Goal: Task Accomplishment & Management: Use online tool/utility

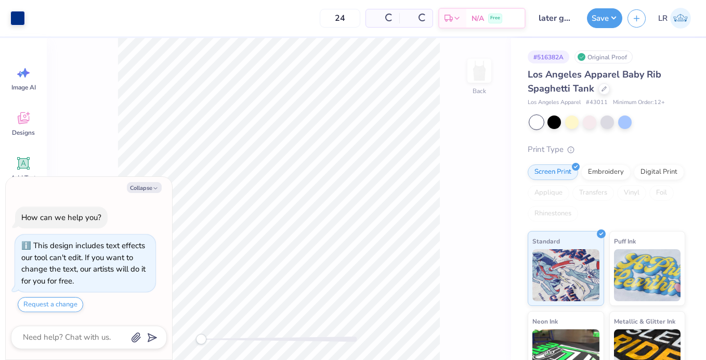
type textarea "x"
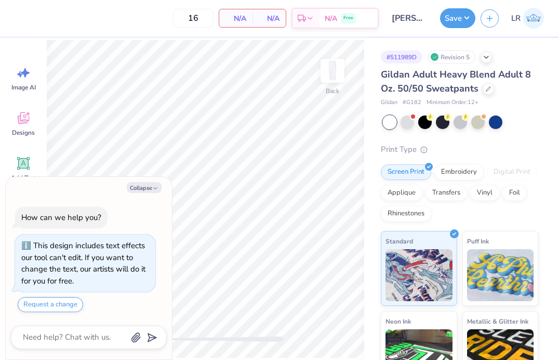
type textarea "x"
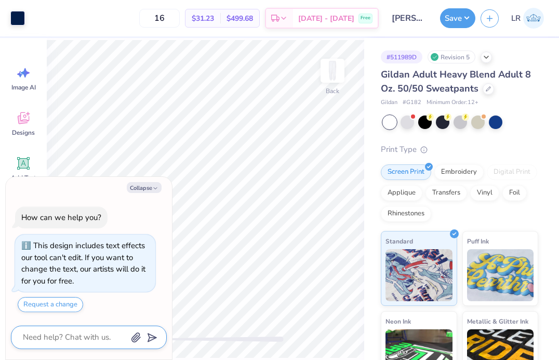
click at [84, 337] on textarea at bounding box center [74, 337] width 105 height 14
paste textarea "6.00”w x 3.01”h - 5.50”"
type textarea "6.00”w x 3.01”h - 5.50”"
type textarea "x"
click at [23, 336] on textarea "6.00”w x 3.01”h - 5.50”" at bounding box center [74, 337] width 105 height 14
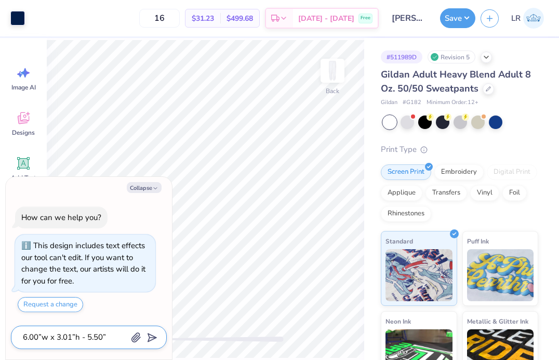
type textarea "l6.00”w x 3.01”h - 5.50”"
type textarea "x"
type textarea "ls6.00”w x 3.01”h - 5.50”"
type textarea "x"
type textarea "ls 6.00”w x 3.01”h - 5.50”"
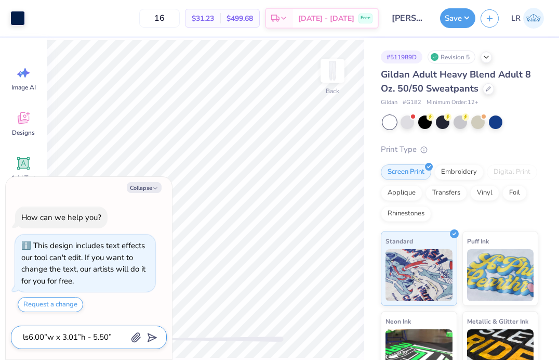
type textarea "x"
type textarea "ls m6.00”w x 3.01”h - 5.50”"
type textarea "x"
type textarea "ls ma6.00”w x 3.01”h - 5.50”"
type textarea "x"
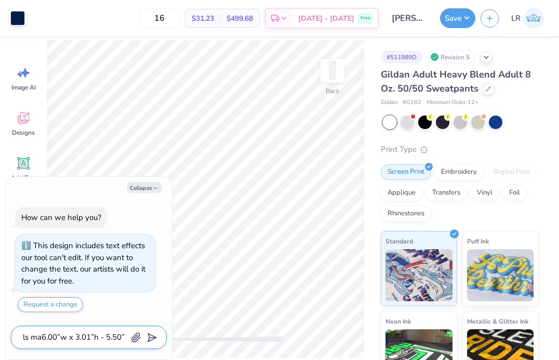
type textarea "ls mak6.00”w x 3.01”h - 5.50”"
type textarea "x"
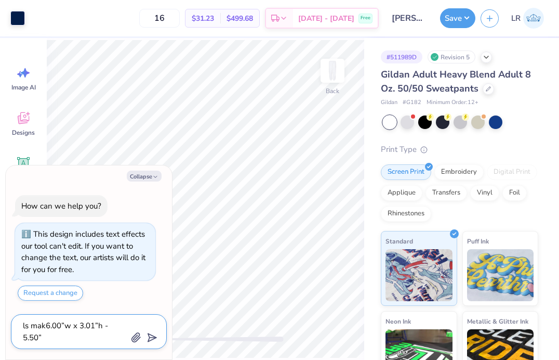
type textarea "ls make6.00”w x 3.01”h - 5.50”"
type textarea "x"
type textarea "ls make 6.00”w x 3.01”h - 5.50”"
type textarea "x"
type textarea "ls make t6.00”w x 3.01”h - 5.50”"
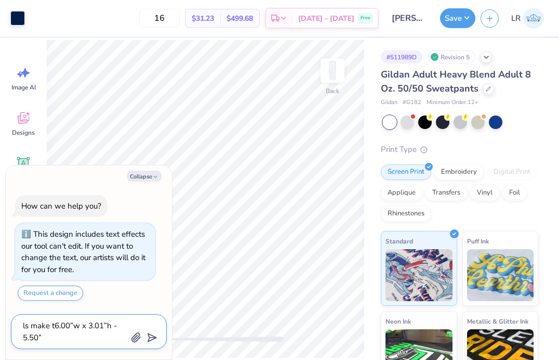
type textarea "x"
type textarea "ls make th6.00”w x 3.01”h - 5.50”"
type textarea "x"
type textarea "ls make thi6.00”w x 3.01”h - 5.50”"
type textarea "x"
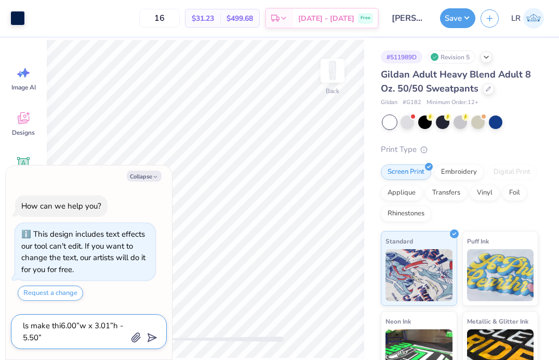
type textarea "ls make this6.00”w x 3.01”h - 5.50”"
type textarea "x"
type textarea "ls make this 6.00”w x 3.01”h - 5.50”"
type textarea "x"
type textarea "ls make this 6.00”w x 3.01”h - 5.50”"
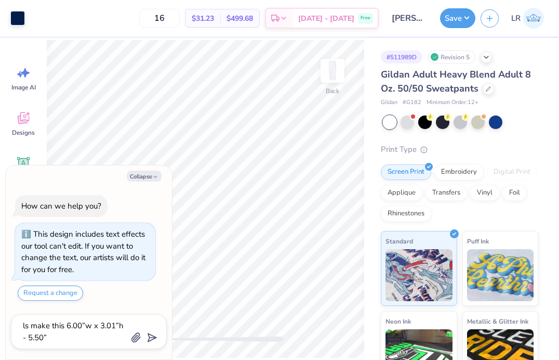
type textarea "x"
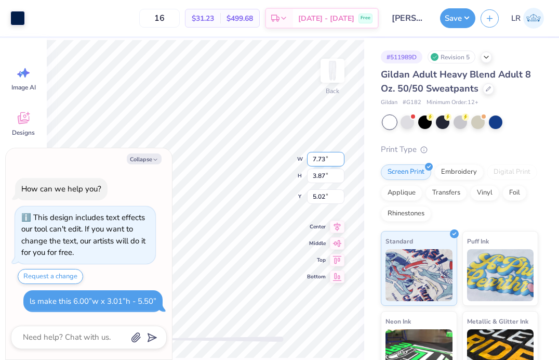
click at [304, 157] on div "Back W 7.73 7.73 " H 3.87 3.87 " Y 5.02 5.02 " Center Middle Top Bottom" at bounding box center [205, 199] width 317 height 322
type textarea "x"
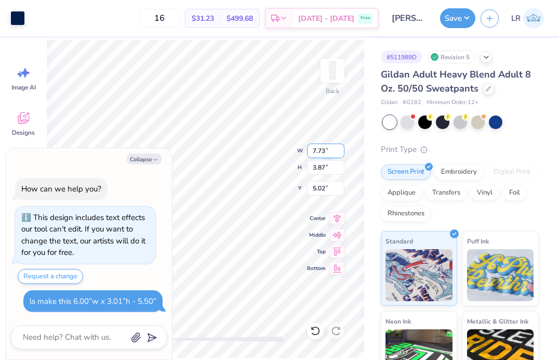
click at [321, 151] on input "7.73" at bounding box center [325, 150] width 37 height 15
click at [339, 153] on input "7.72" at bounding box center [325, 150] width 37 height 15
click at [339, 153] on input "7.71" at bounding box center [325, 150] width 37 height 15
click at [339, 153] on input "7.7" at bounding box center [325, 150] width 37 height 15
click at [339, 153] on input "7.69" at bounding box center [325, 150] width 37 height 15
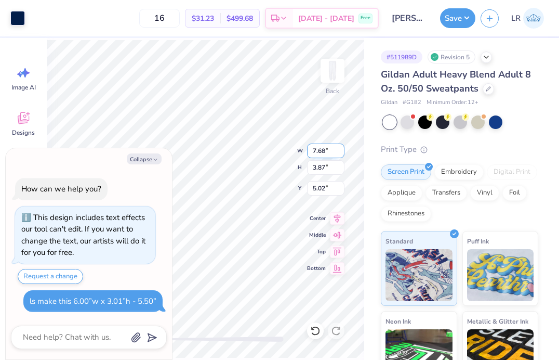
click at [339, 153] on input "7.68" at bounding box center [325, 150] width 37 height 15
click at [339, 153] on input "7.67" at bounding box center [325, 150] width 37 height 15
click at [339, 153] on input "7.66" at bounding box center [325, 150] width 37 height 15
click at [339, 153] on input "7.65" at bounding box center [325, 150] width 37 height 15
click at [339, 153] on input "7.64" at bounding box center [325, 150] width 37 height 15
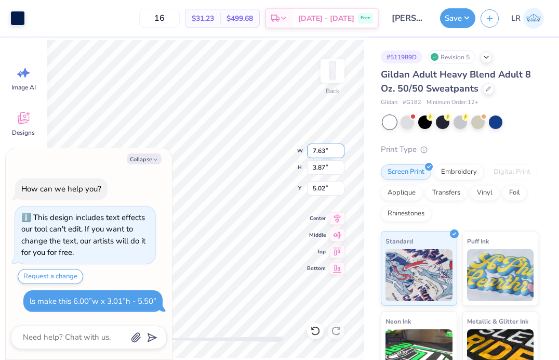
click at [339, 153] on input "7.63" at bounding box center [325, 150] width 37 height 15
type input "7"
type input "6"
click at [314, 173] on input "3.87" at bounding box center [325, 167] width 37 height 15
type textarea "x"
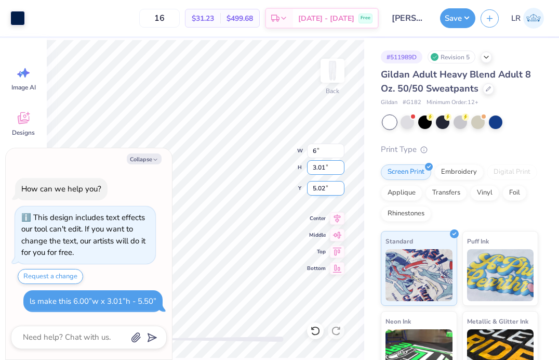
type input "3.01"
click at [320, 185] on input "5.02" at bounding box center [325, 188] width 37 height 15
type textarea "x"
click at [324, 186] on input "5.02" at bounding box center [325, 188] width 37 height 15
type input "5.50"
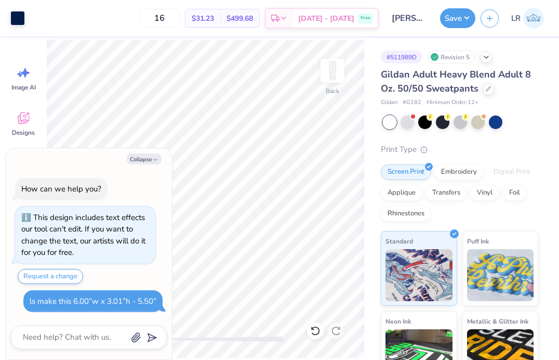
type textarea "x"
click at [340, 165] on input "1.42" at bounding box center [325, 167] width 37 height 15
click at [340, 165] on input "1.43" at bounding box center [325, 167] width 37 height 15
click at [340, 165] on input "1.44" at bounding box center [325, 167] width 37 height 15
click at [340, 165] on input "1.45" at bounding box center [325, 167] width 37 height 15
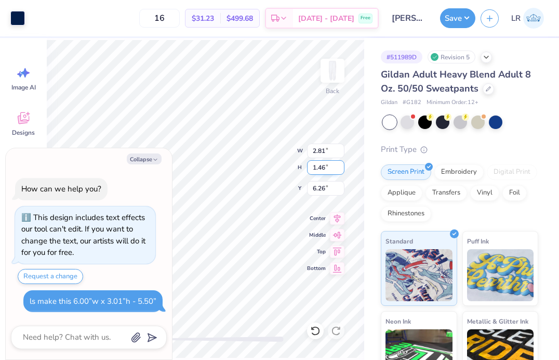
click at [340, 165] on input "1.46" at bounding box center [325, 167] width 37 height 15
click at [340, 165] on input "1.47" at bounding box center [325, 167] width 37 height 15
click at [340, 165] on input "1.48" at bounding box center [325, 167] width 37 height 15
click at [340, 165] on input "1.49" at bounding box center [325, 167] width 37 height 15
type input "1"
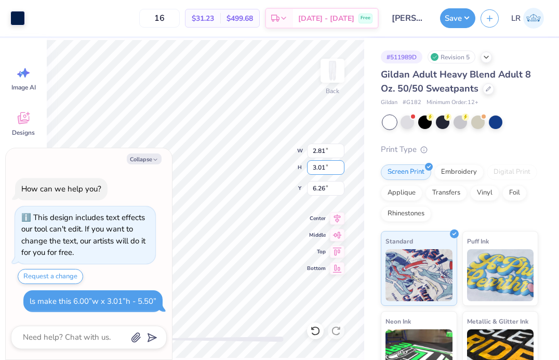
type input "3.01"
click at [319, 166] on input "1.41" at bounding box center [325, 167] width 37 height 15
click at [296, 166] on div "Back W 2.81 2.81 " H 1.41 1.41 " Y 6.25 6.25 " Center Middle Top Bottom" at bounding box center [205, 199] width 317 height 322
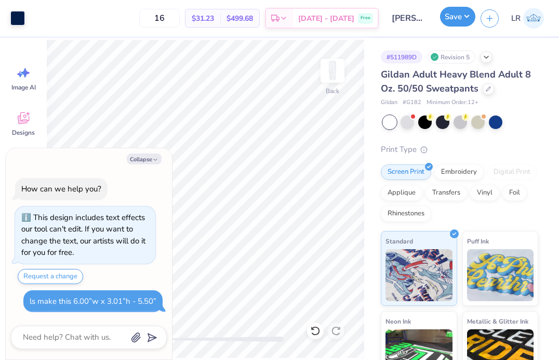
click at [449, 22] on button "Save" at bounding box center [457, 17] width 35 height 20
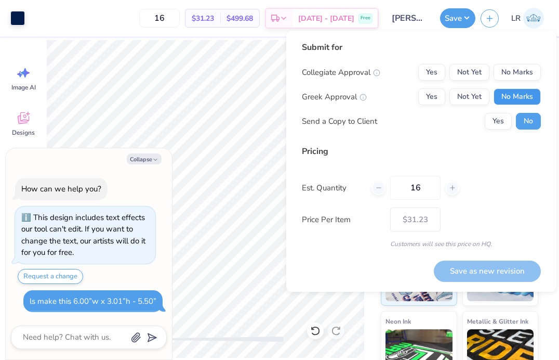
click at [506, 96] on button "No Marks" at bounding box center [517, 96] width 47 height 17
click at [507, 67] on button "No Marks" at bounding box center [517, 72] width 47 height 17
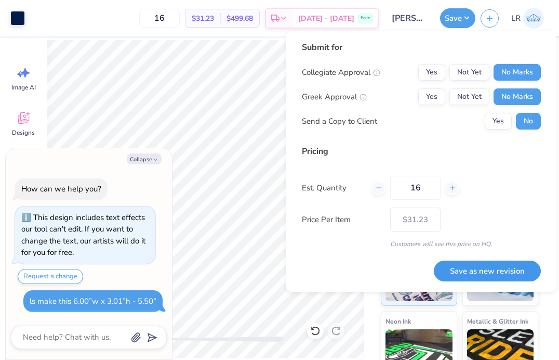
click at [469, 266] on button "Save as new revision" at bounding box center [487, 270] width 107 height 21
type textarea "x"
type input "– –"
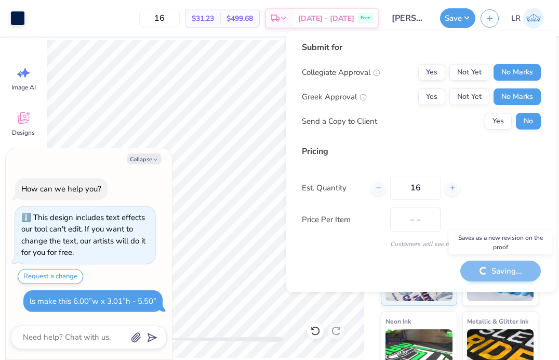
type textarea "x"
type input "$31.23"
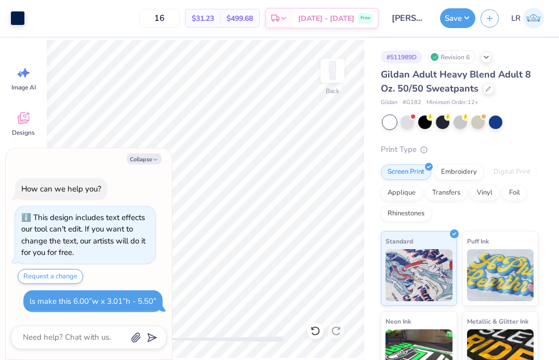
type textarea "x"
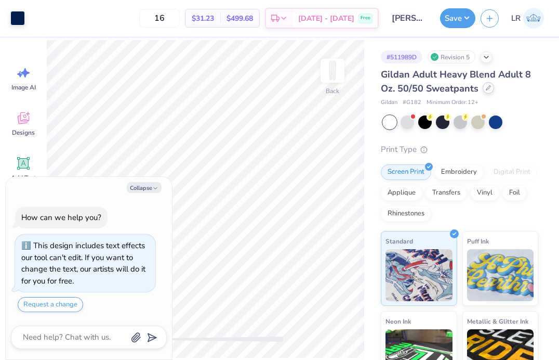
click at [488, 90] on icon at bounding box center [488, 87] width 5 height 5
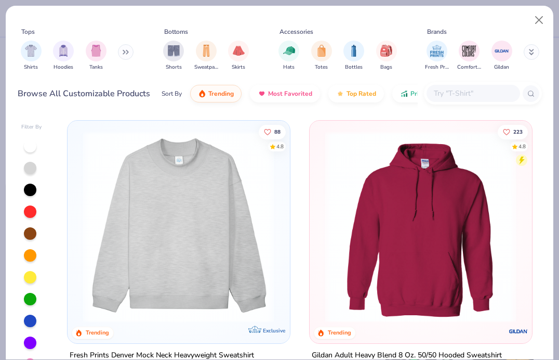
type textarea "x"
click at [460, 92] on input "text" at bounding box center [473, 93] width 80 height 12
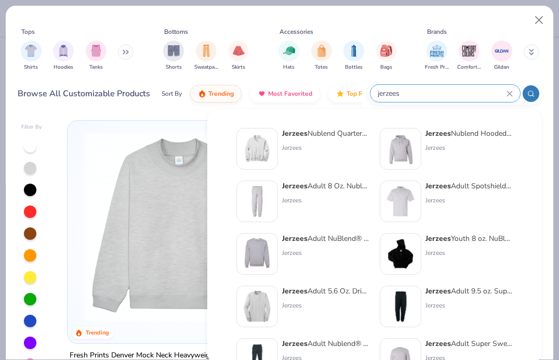
type input "jerzees"
click at [270, 193] on img at bounding box center [257, 201] width 32 height 32
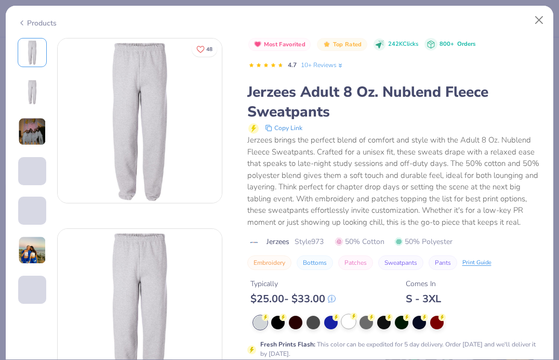
click at [349, 326] on div at bounding box center [349, 321] width 14 height 14
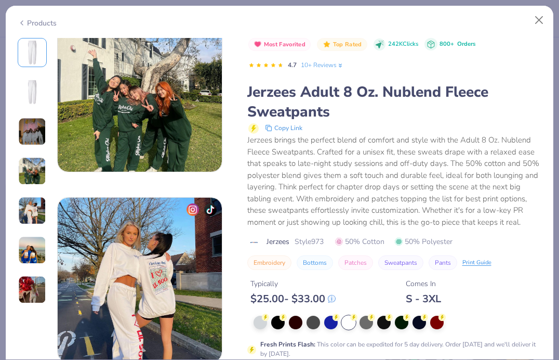
scroll to position [604, 0]
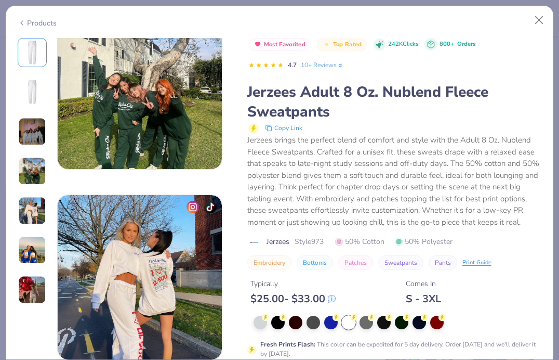
click at [351, 249] on div "Most Favorited Top Rated 242K Clicks 800+ Orders 4.7 10+ Reviews Jerzees Adult …" at bounding box center [394, 154] width 295 height 232
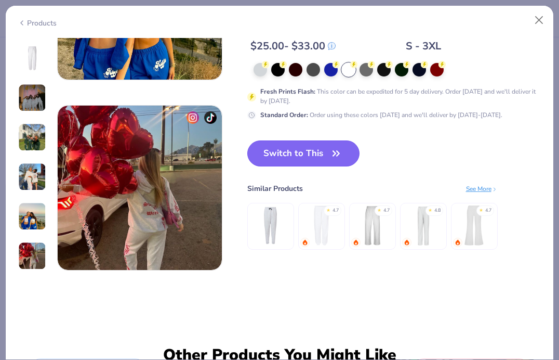
click at [295, 149] on button "Switch to This" at bounding box center [303, 153] width 113 height 26
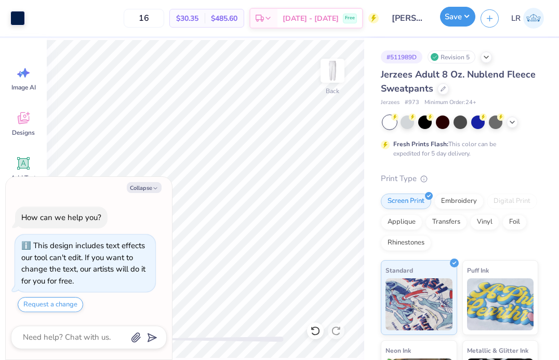
click at [451, 20] on button "Save" at bounding box center [457, 17] width 35 height 20
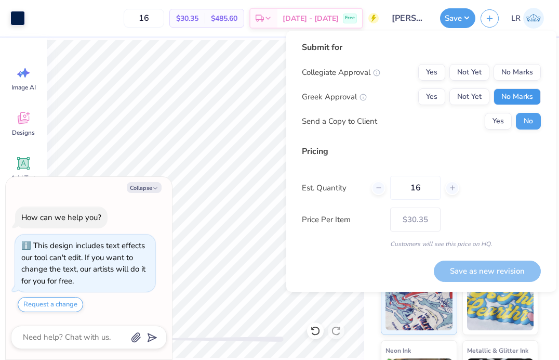
click at [507, 99] on button "No Marks" at bounding box center [517, 96] width 47 height 17
click at [508, 71] on button "No Marks" at bounding box center [517, 72] width 47 height 17
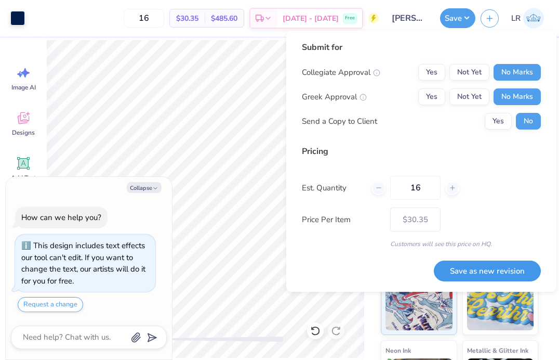
click at [496, 272] on button "Save as new revision" at bounding box center [487, 270] width 107 height 21
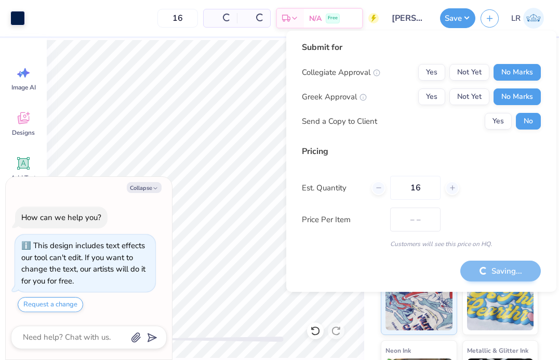
type textarea "x"
type input "– –"
type textarea "x"
type input "$30.35"
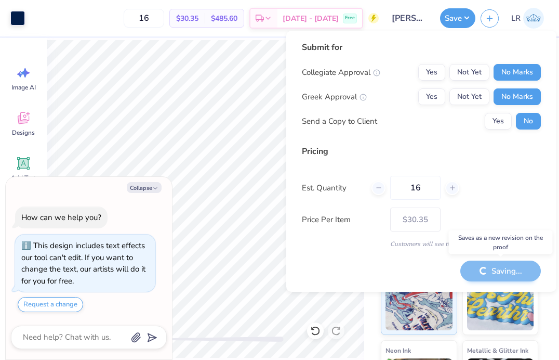
type textarea "x"
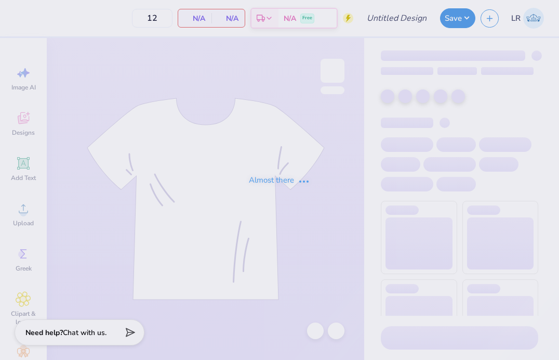
type input "[PERSON_NAME]"
type input "16"
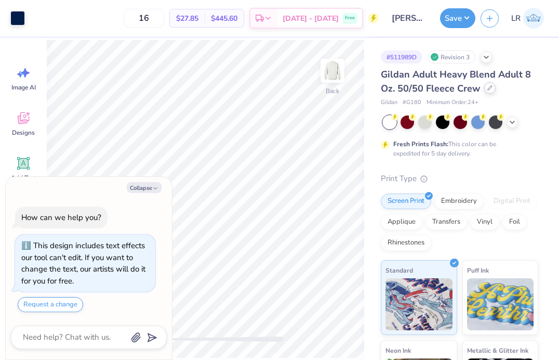
click at [489, 87] on icon at bounding box center [489, 87] width 5 height 5
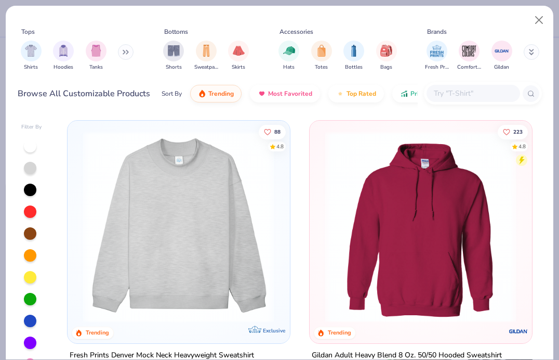
type textarea "x"
click at [494, 100] on div at bounding box center [474, 93] width 94 height 17
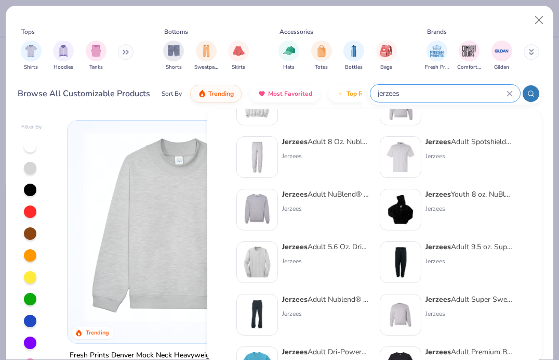
scroll to position [46, 0]
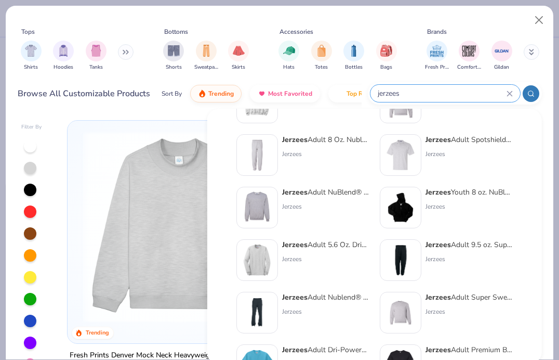
type input "jerzees"
click at [293, 194] on strong "Jerzees" at bounding box center [294, 192] width 25 height 10
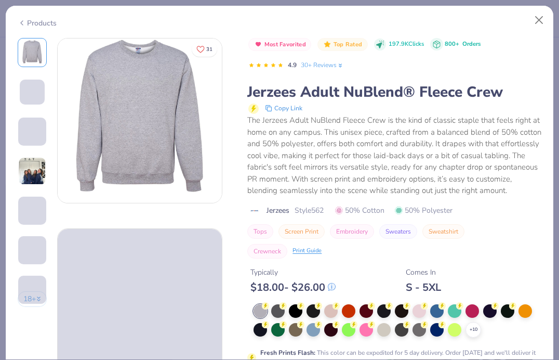
scroll to position [34, 0]
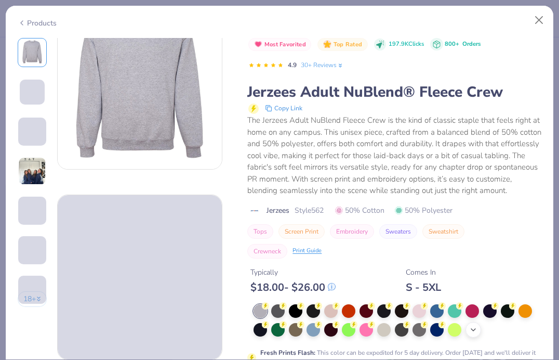
click at [475, 329] on icon at bounding box center [473, 329] width 8 height 8
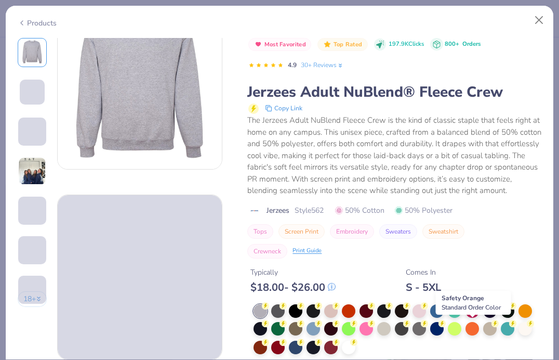
scroll to position [73, 0]
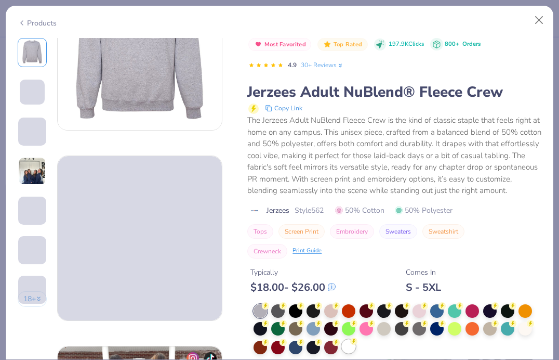
click at [350, 350] on div at bounding box center [349, 346] width 14 height 14
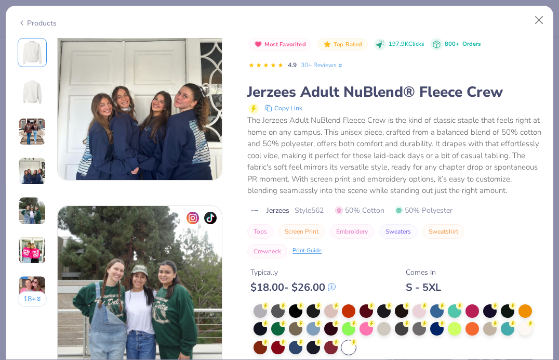
scroll to position [1172, 0]
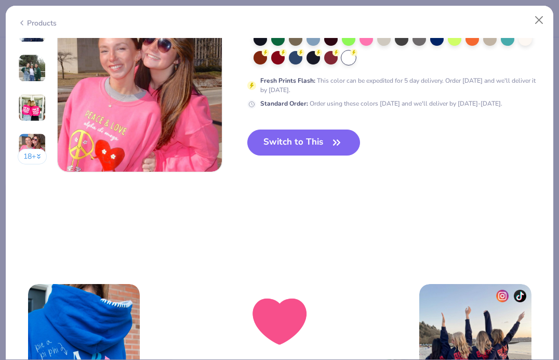
click at [313, 149] on button "Switch to This" at bounding box center [303, 142] width 113 height 26
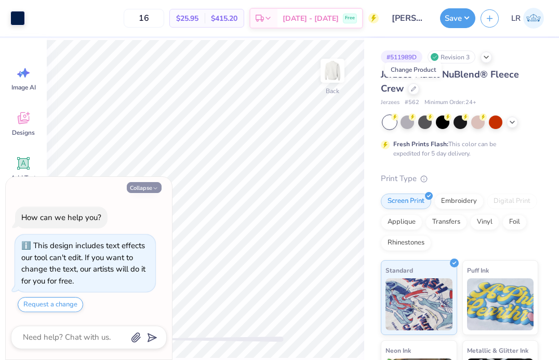
click at [153, 187] on icon "button" at bounding box center [155, 188] width 6 height 6
type textarea "x"
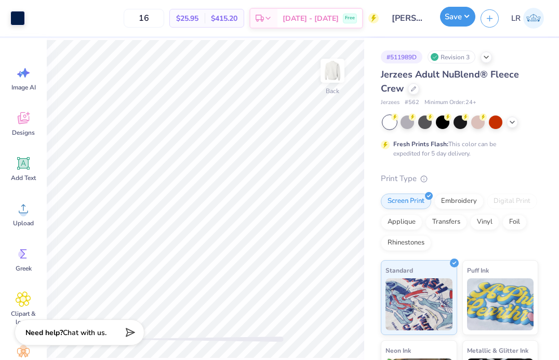
click at [449, 18] on button "Save" at bounding box center [457, 17] width 35 height 20
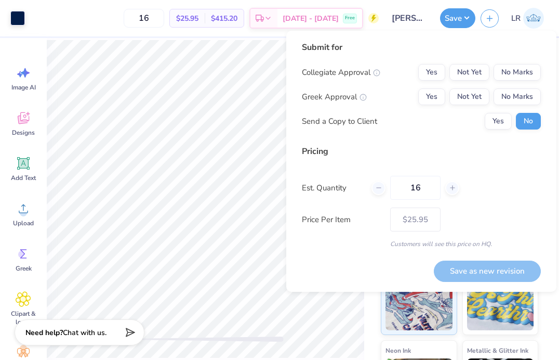
click at [113, 38] on div "Back" at bounding box center [205, 199] width 317 height 322
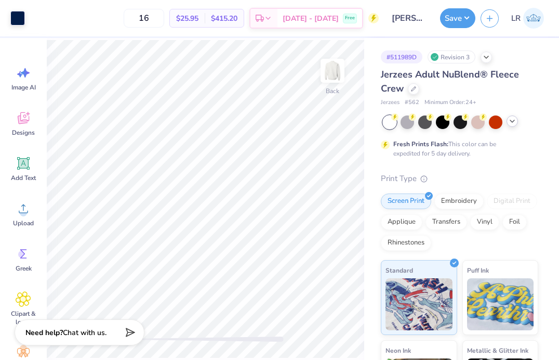
click at [514, 125] on div at bounding box center [512, 120] width 11 height 11
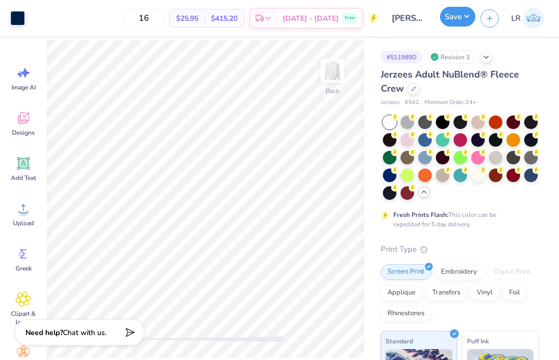
click at [453, 19] on button "Save" at bounding box center [457, 17] width 35 height 20
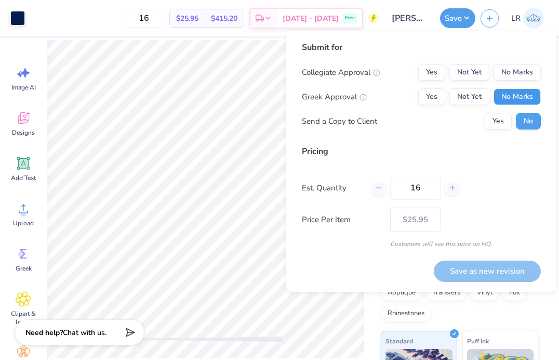
click at [513, 97] on button "No Marks" at bounding box center [517, 96] width 47 height 17
click at [515, 67] on button "No Marks" at bounding box center [517, 72] width 47 height 17
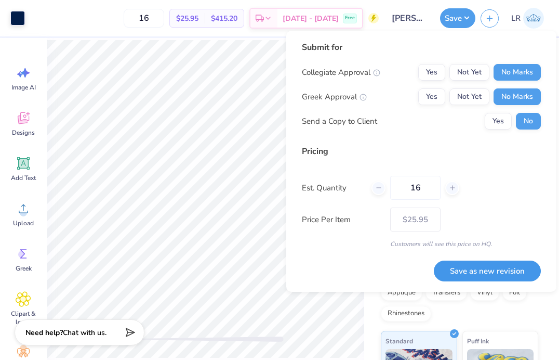
click at [518, 270] on button "Save as new revision" at bounding box center [487, 270] width 107 height 21
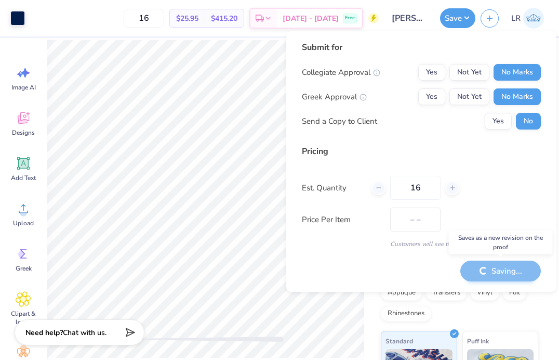
type input "$25.95"
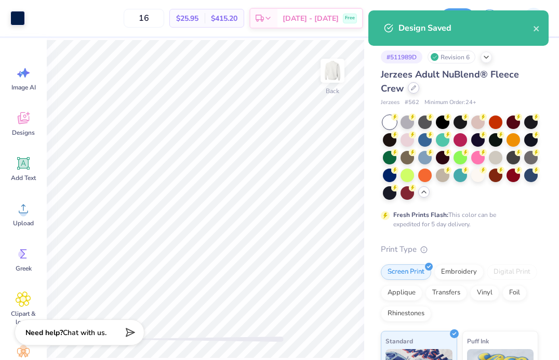
click at [413, 87] on icon at bounding box center [413, 87] width 5 height 5
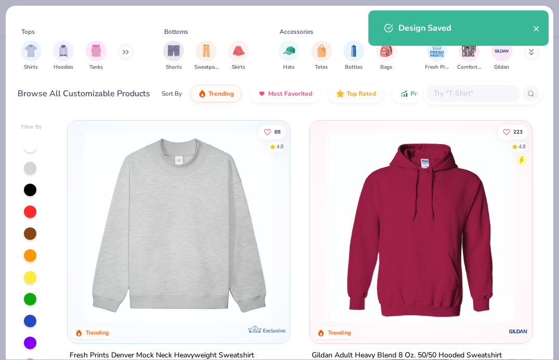
click at [453, 91] on input "text" at bounding box center [473, 93] width 80 height 12
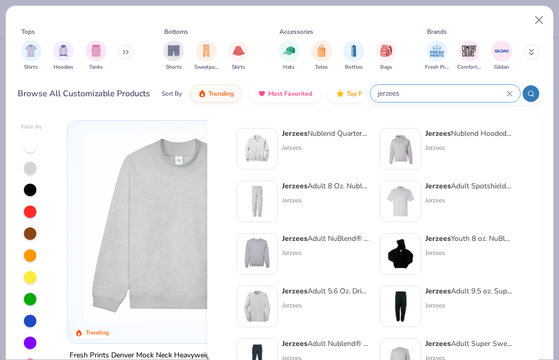
type input "jerzees"
click at [289, 238] on strong "Jerzees" at bounding box center [294, 238] width 25 height 10
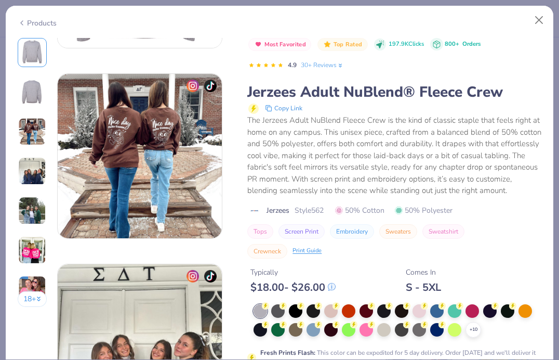
scroll to position [434, 0]
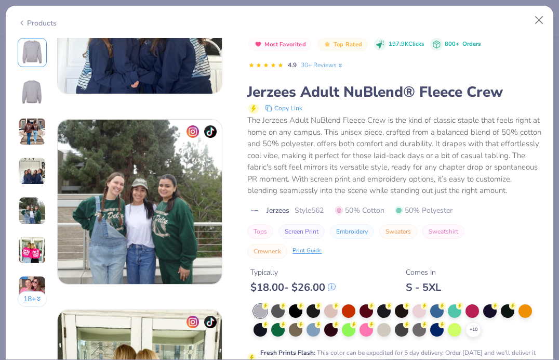
click at [33, 303] on button "18 +" at bounding box center [33, 299] width 30 height 16
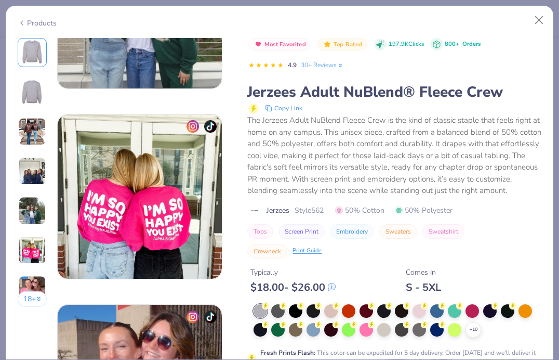
click at [26, 248] on img at bounding box center [32, 250] width 28 height 28
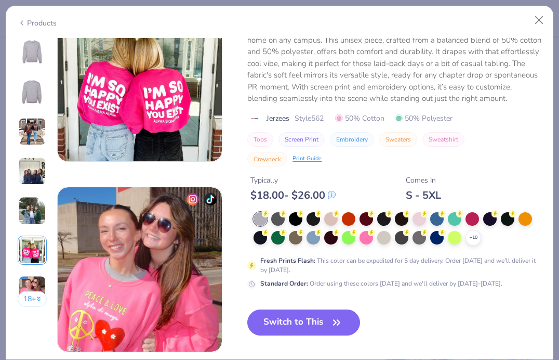
click at [30, 279] on img at bounding box center [32, 289] width 28 height 28
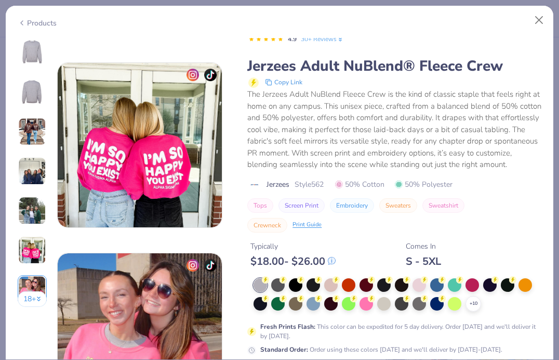
click at [25, 139] on img at bounding box center [32, 131] width 28 height 28
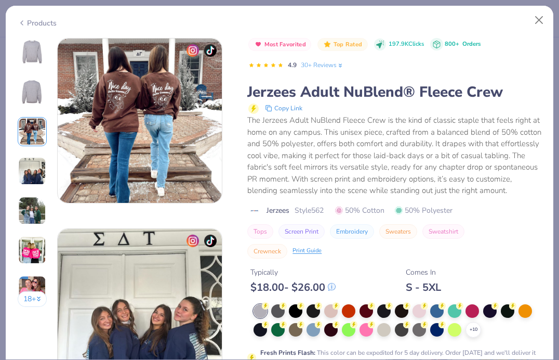
click at [24, 176] on img at bounding box center [32, 171] width 28 height 28
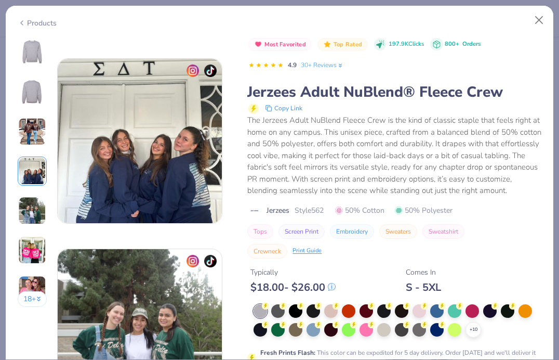
scroll to position [571, 0]
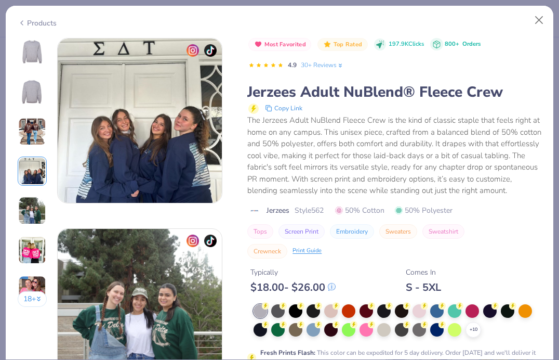
click at [22, 197] on img at bounding box center [32, 210] width 28 height 28
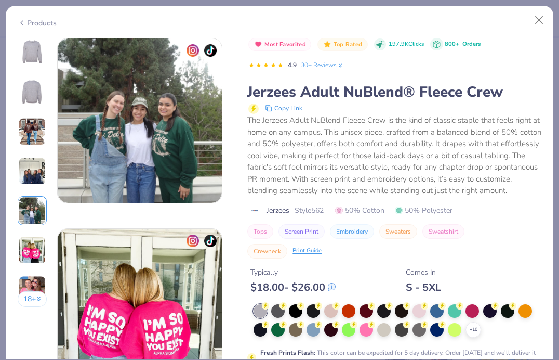
click at [29, 244] on img at bounding box center [32, 250] width 28 height 28
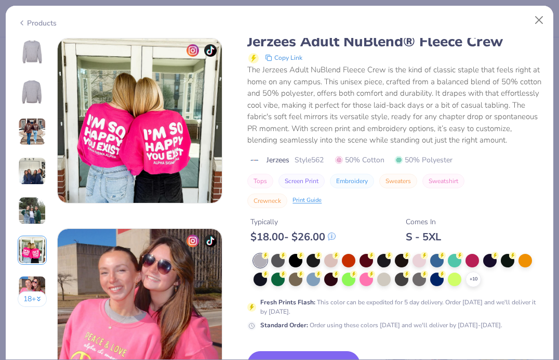
click at [30, 279] on img at bounding box center [32, 289] width 28 height 28
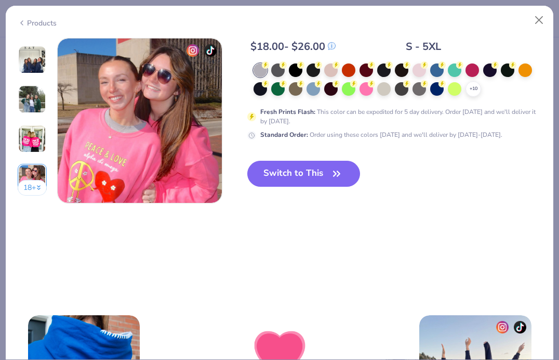
scroll to position [1530, 0]
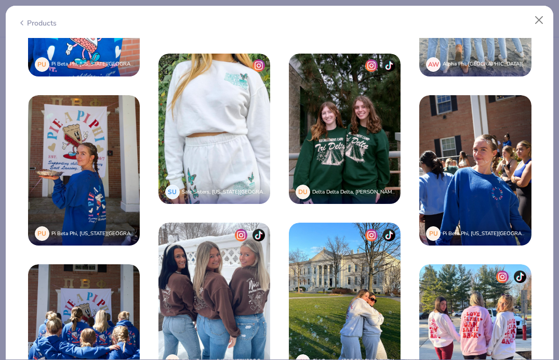
click at [206, 150] on img at bounding box center [214, 129] width 112 height 150
click at [221, 173] on img at bounding box center [214, 129] width 112 height 150
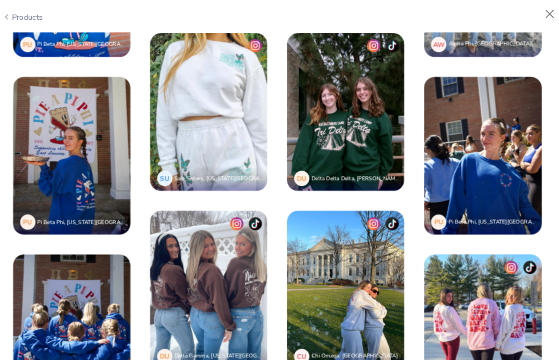
scroll to position [1545, 0]
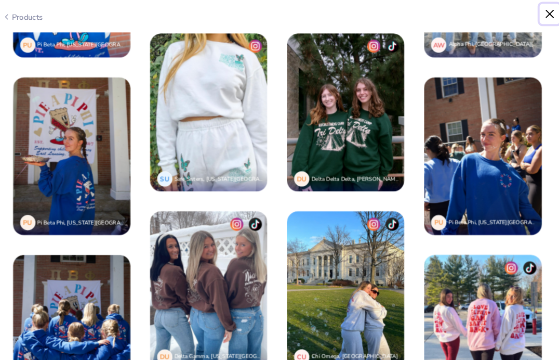
click at [539, 19] on button "Close" at bounding box center [539, 20] width 20 height 20
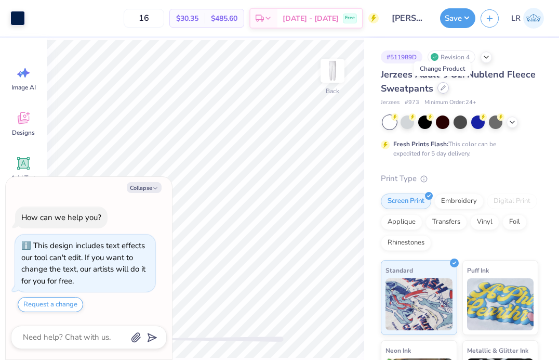
click at [441, 90] on div at bounding box center [443, 87] width 11 height 11
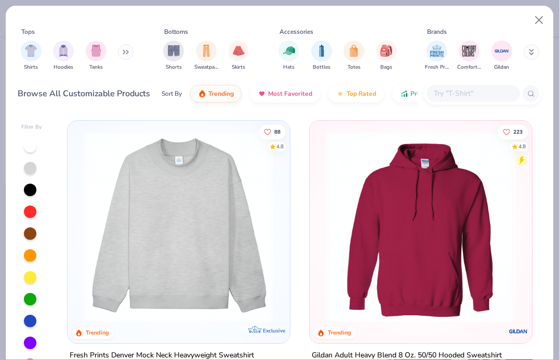
type textarea "x"
click at [447, 92] on input "text" at bounding box center [473, 93] width 80 height 12
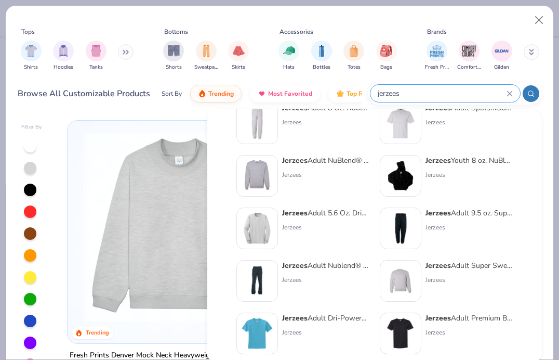
scroll to position [87, 0]
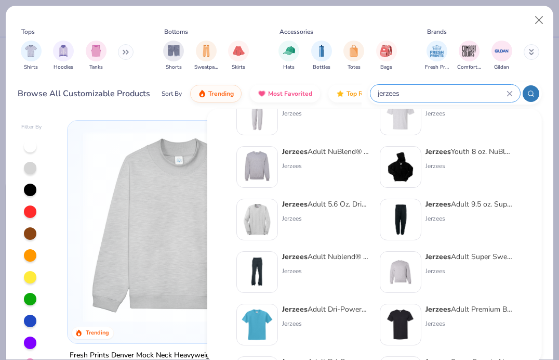
type input "jerzees"
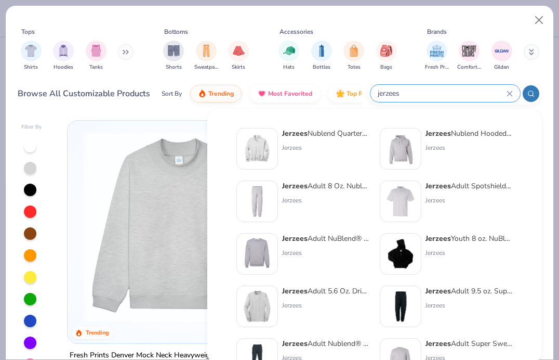
scroll to position [82, 0]
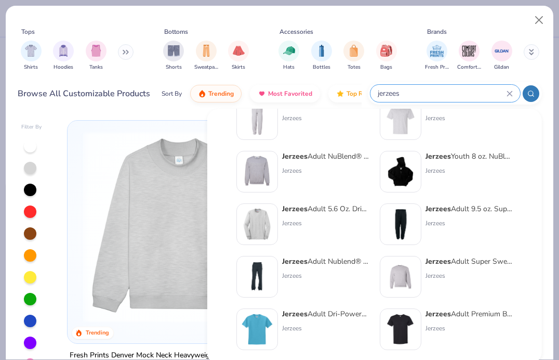
click at [322, 258] on div "Jerzees Adult Nublend® Open-Bottom Fleece Sweatpants" at bounding box center [325, 261] width 87 height 11
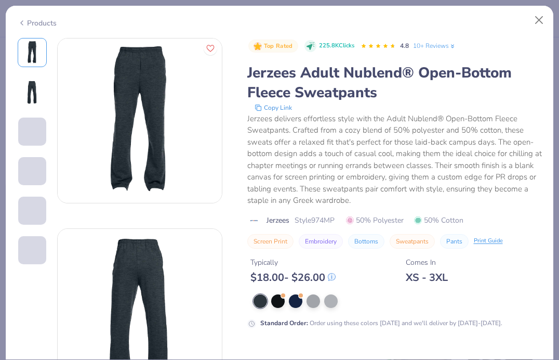
scroll to position [13, 0]
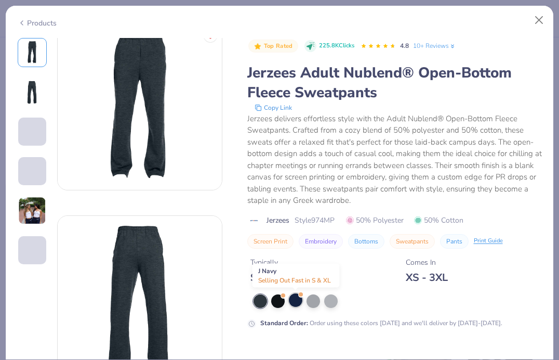
click at [296, 302] on div at bounding box center [296, 300] width 14 height 14
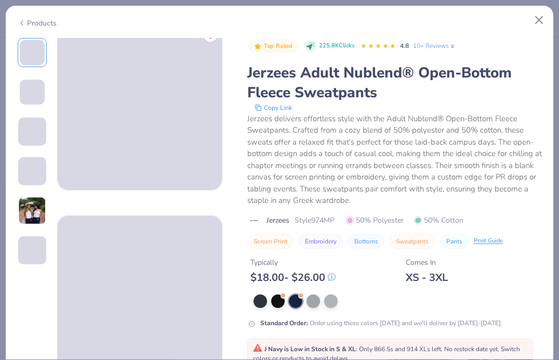
click at [28, 206] on img at bounding box center [32, 210] width 28 height 28
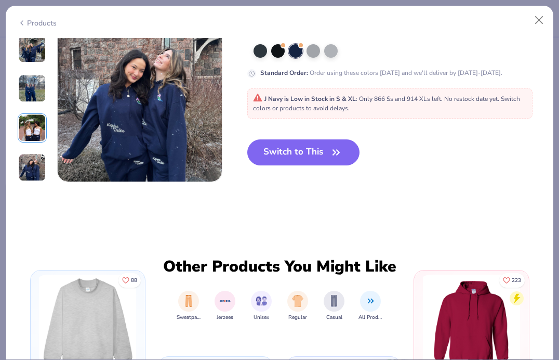
scroll to position [952, 0]
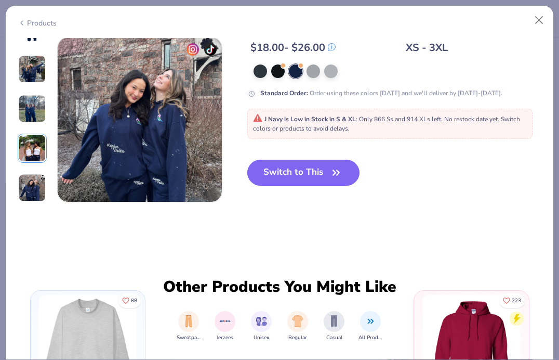
click at [286, 173] on button "Switch to This" at bounding box center [303, 173] width 113 height 26
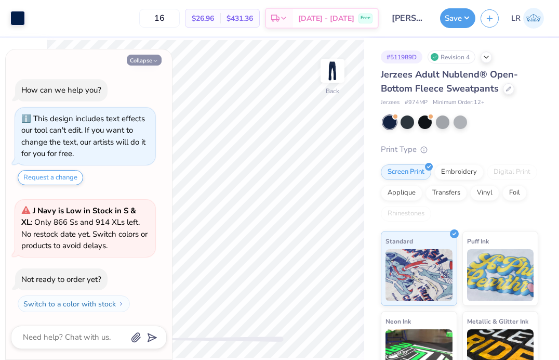
click at [130, 58] on button "Collapse" at bounding box center [144, 60] width 35 height 11
type textarea "x"
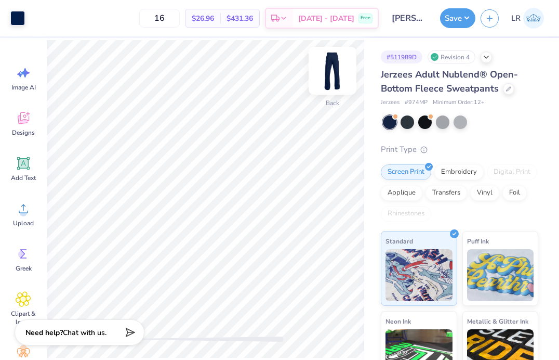
click at [343, 81] on img at bounding box center [333, 71] width 42 height 42
click at [338, 79] on img at bounding box center [333, 71] width 42 height 42
click at [444, 58] on div "Revision 4" at bounding box center [452, 56] width 48 height 13
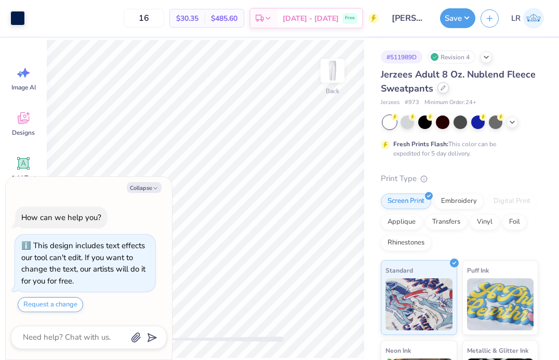
click at [442, 87] on icon at bounding box center [443, 87] width 5 height 5
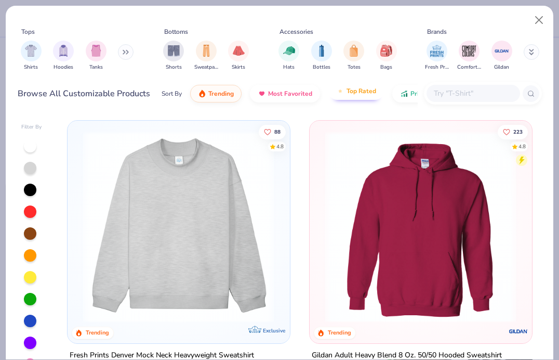
type textarea "x"
click at [449, 96] on input "text" at bounding box center [473, 93] width 80 height 12
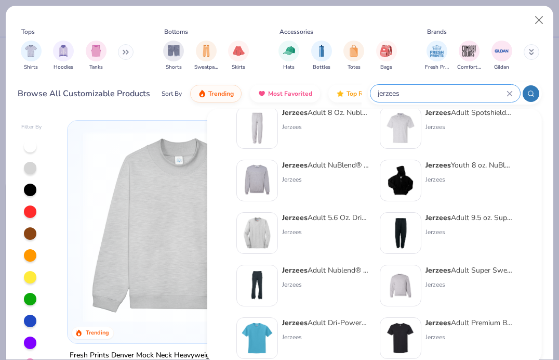
scroll to position [74, 0]
type input "jerzees"
click at [306, 273] on strong "Jerzees" at bounding box center [294, 269] width 25 height 10
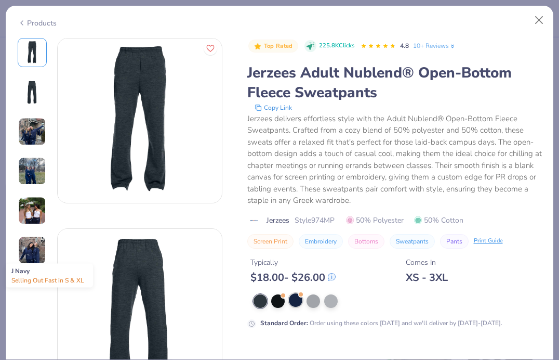
click at [295, 298] on div at bounding box center [296, 300] width 14 height 14
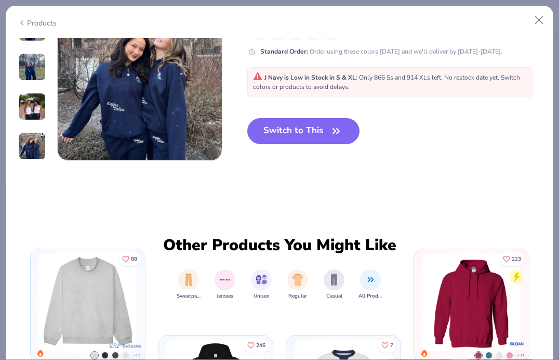
scroll to position [1049, 0]
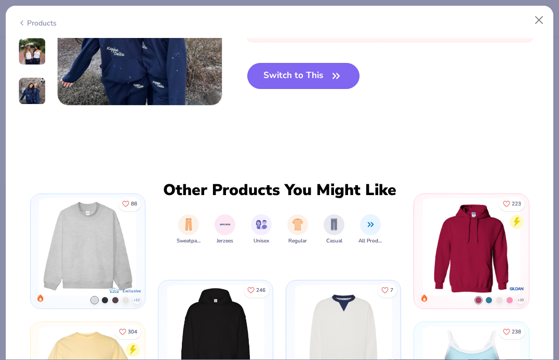
click at [284, 86] on button "Switch to This" at bounding box center [303, 76] width 113 height 26
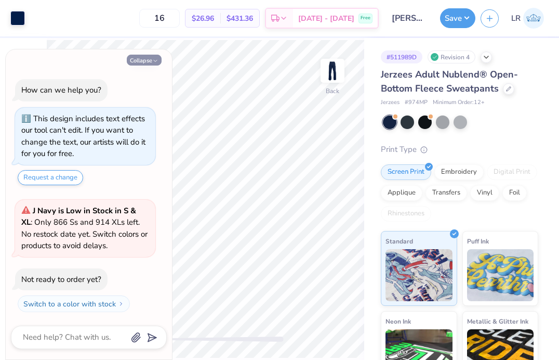
click at [145, 60] on button "Collapse" at bounding box center [144, 60] width 35 height 11
type textarea "x"
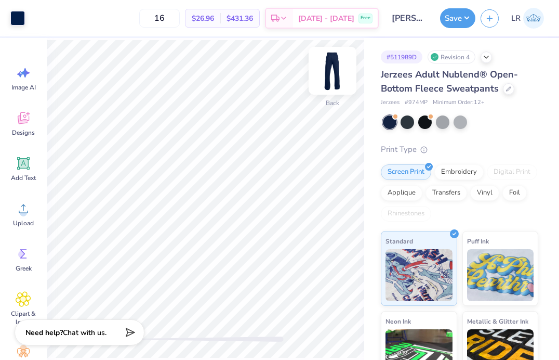
click at [334, 75] on img at bounding box center [333, 71] width 42 height 42
click at [326, 74] on img at bounding box center [333, 71] width 42 height 42
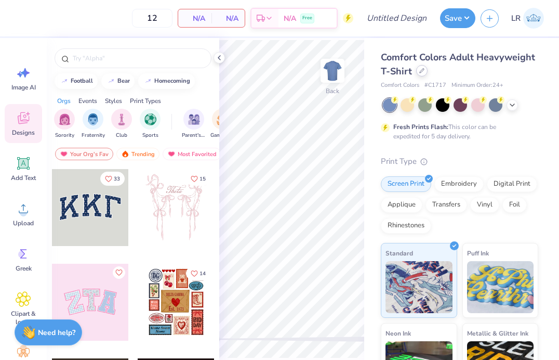
click at [418, 71] on div at bounding box center [421, 70] width 11 height 11
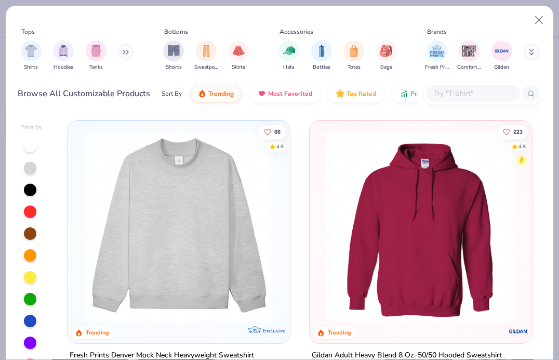
click at [453, 97] on input "text" at bounding box center [473, 93] width 80 height 12
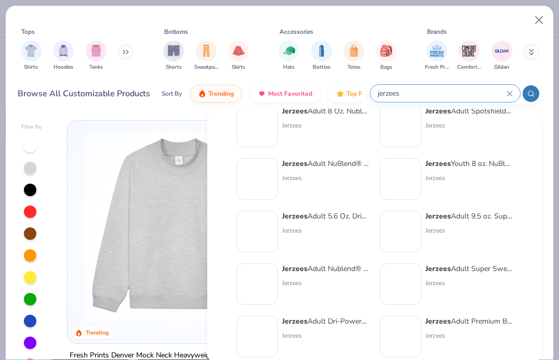
scroll to position [77, 0]
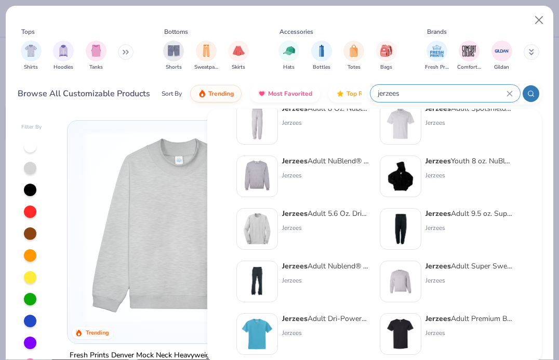
type input "jerzees"
click at [290, 267] on strong "Jerzees" at bounding box center [294, 266] width 25 height 10
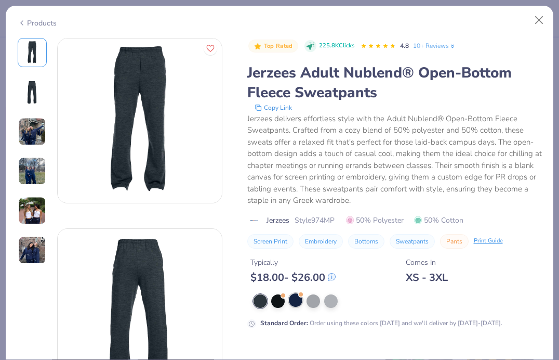
click at [295, 304] on div at bounding box center [296, 300] width 14 height 14
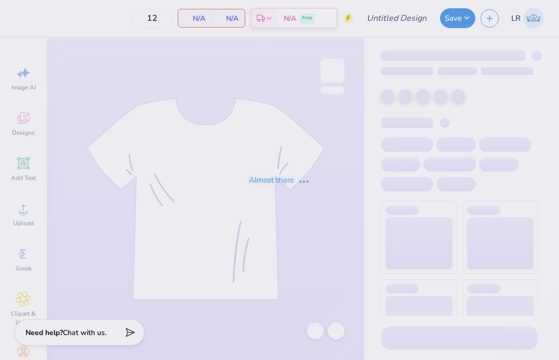
type input "ashleys bach"
type input "16"
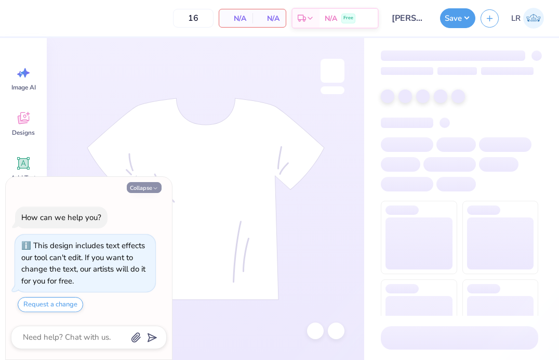
click at [144, 186] on button "Collapse" at bounding box center [144, 187] width 35 height 11
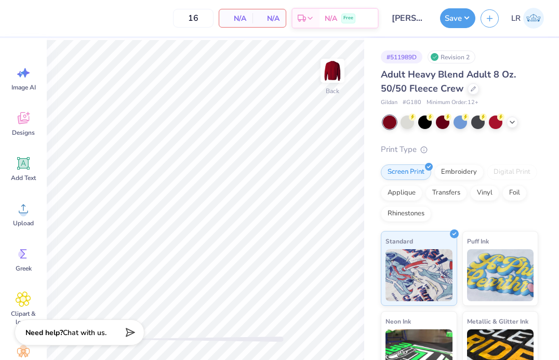
type textarea "x"
click at [478, 87] on div "Adult Heavy Blend Adult 8 Oz. 50/50 Fleece Crew" at bounding box center [459, 82] width 157 height 28
click at [474, 87] on icon at bounding box center [473, 87] width 5 height 5
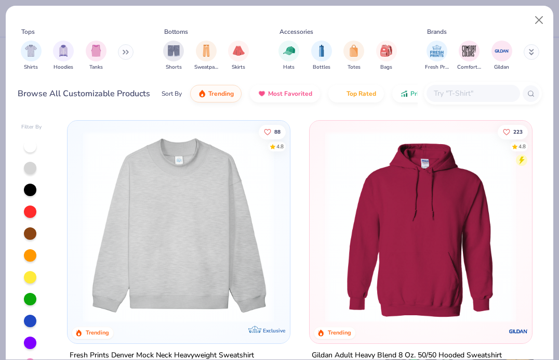
click at [440, 93] on input "text" at bounding box center [473, 93] width 80 height 12
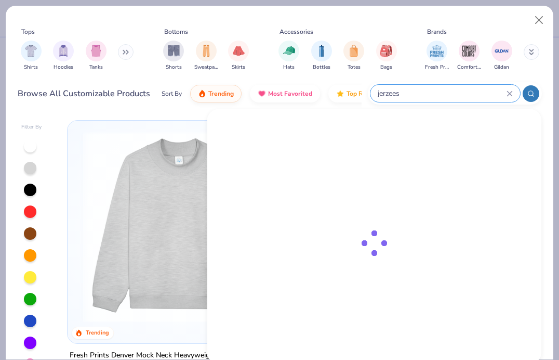
type input "jerzees"
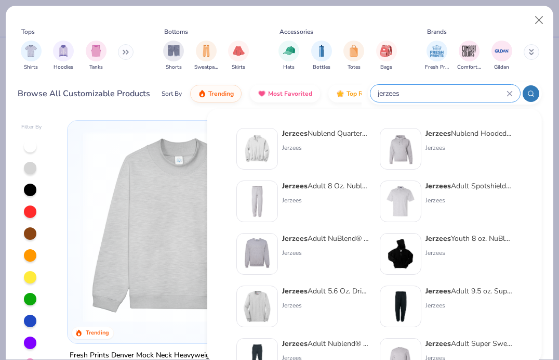
scroll to position [11, 0]
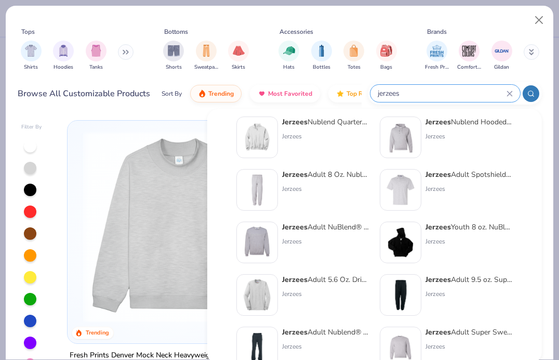
click at [299, 225] on strong "Jerzees" at bounding box center [294, 227] width 25 height 10
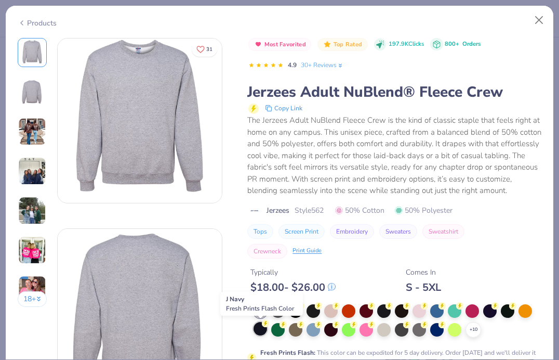
click at [262, 327] on div at bounding box center [261, 329] width 14 height 14
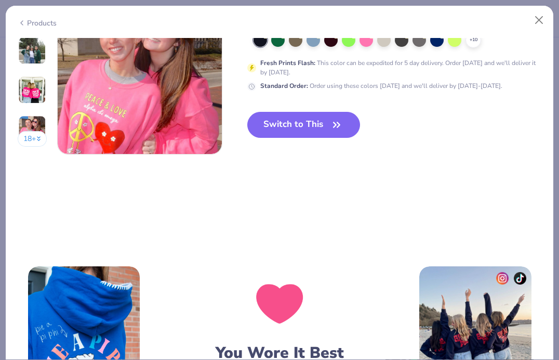
scroll to position [1183, 0]
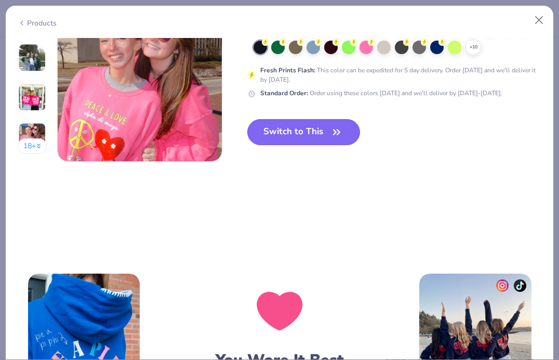
click at [303, 132] on button "Switch to This" at bounding box center [303, 132] width 113 height 26
click at [324, 133] on button "Switch to This" at bounding box center [303, 132] width 113 height 26
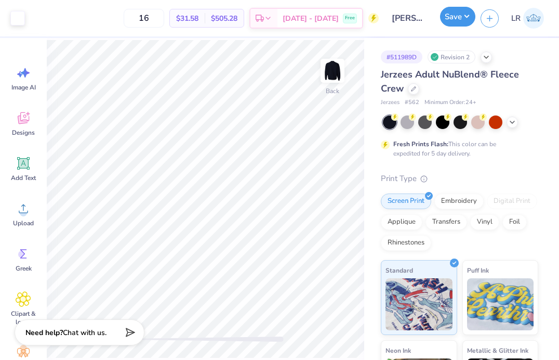
click at [449, 25] on button "Save" at bounding box center [457, 17] width 35 height 20
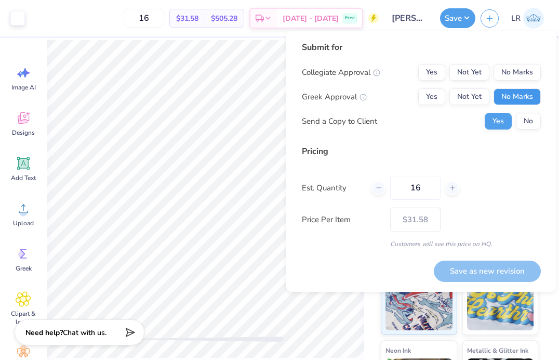
click at [512, 98] on button "No Marks" at bounding box center [517, 96] width 47 height 17
click at [513, 73] on button "No Marks" at bounding box center [517, 72] width 47 height 17
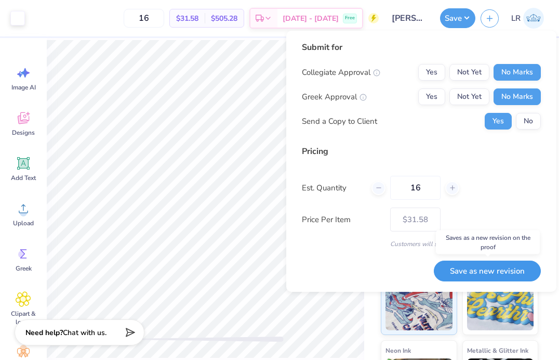
click at [484, 268] on button "Save as new revision" at bounding box center [487, 270] width 107 height 21
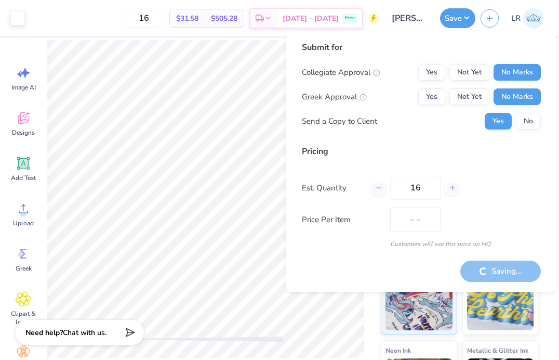
type input "$31.58"
